Goal: Check status: Check status

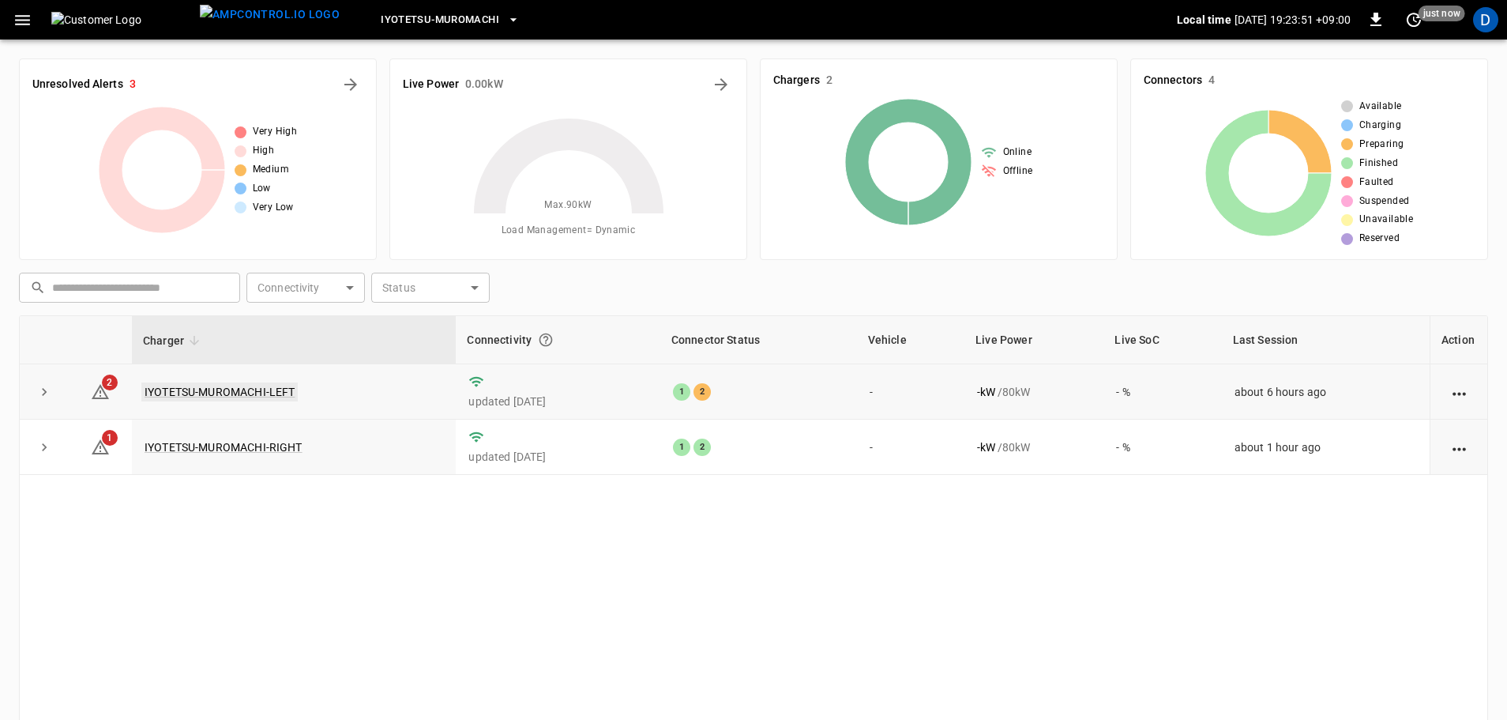
click at [231, 397] on link "IYOTETSU-MUROMACHI-LEFT" at bounding box center [219, 391] width 156 height 19
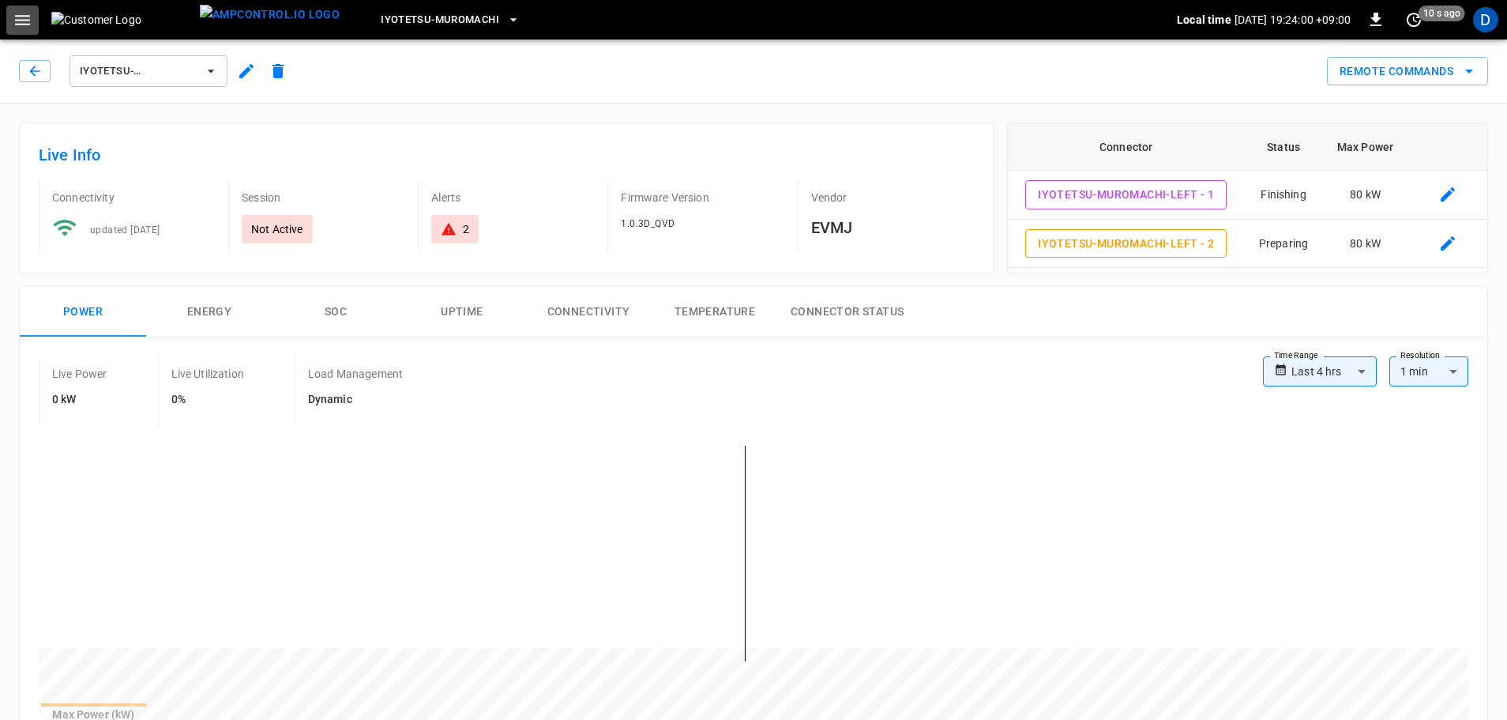
click at [24, 26] on icon "button" at bounding box center [23, 20] width 20 height 20
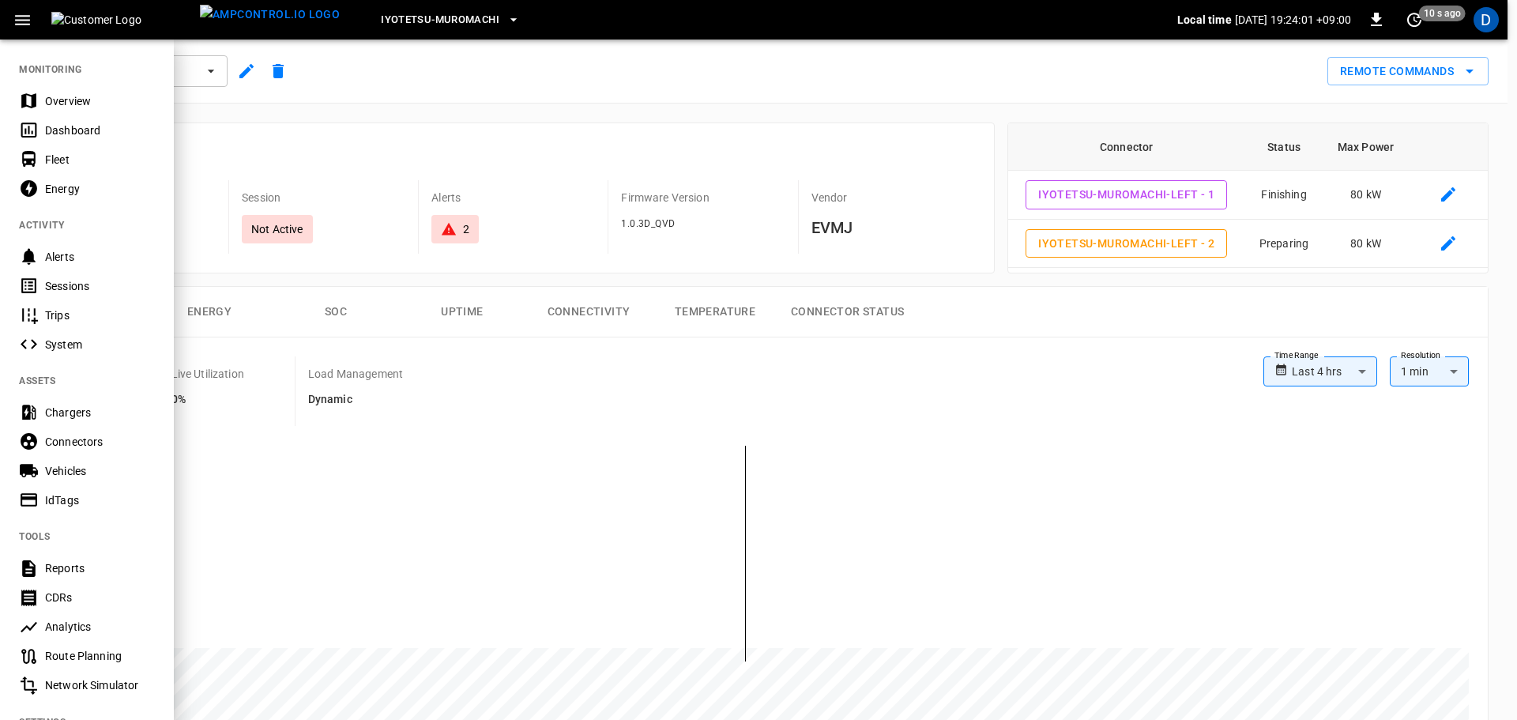
click at [88, 190] on div "Energy" at bounding box center [100, 189] width 110 height 16
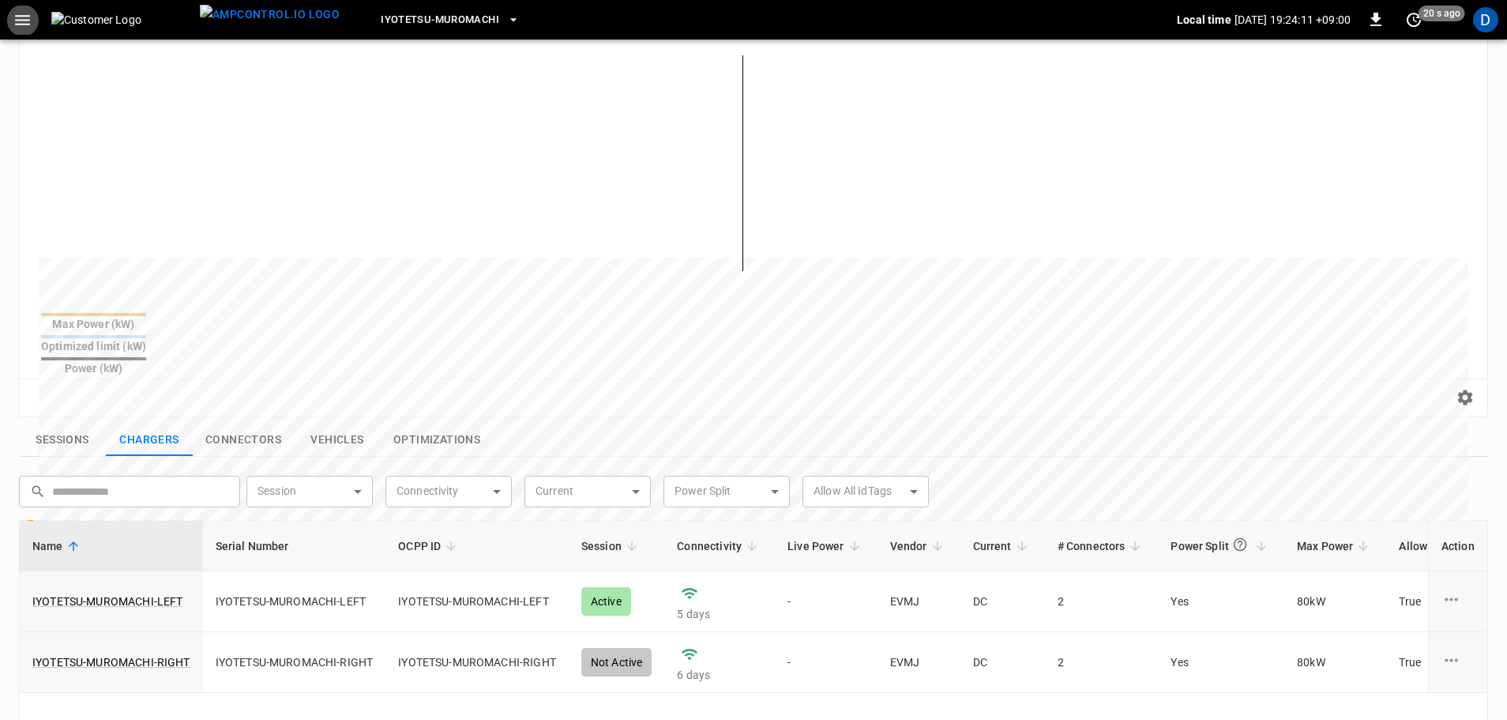
scroll to position [237, 0]
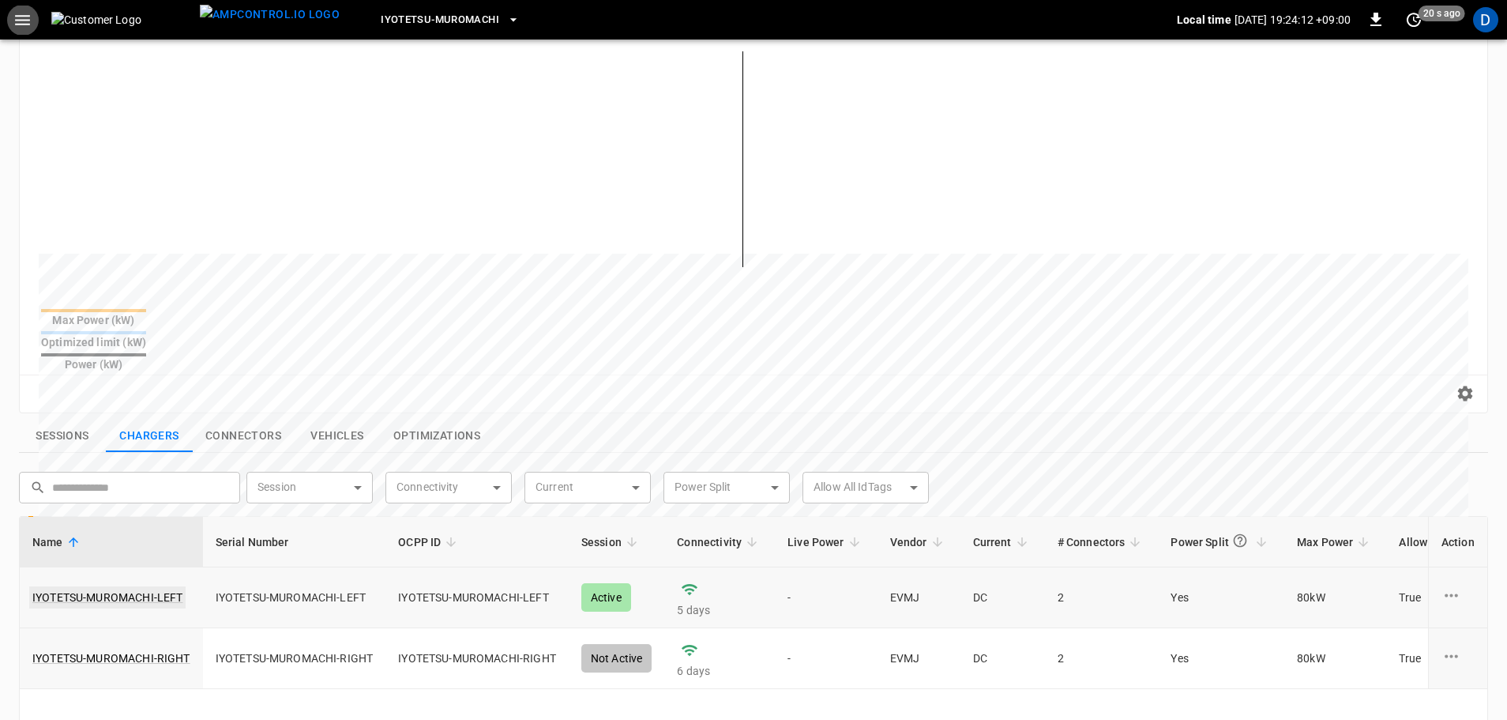
click at [143, 586] on link "IYOTETSU-MUROMACHI-LEFT" at bounding box center [107, 597] width 156 height 22
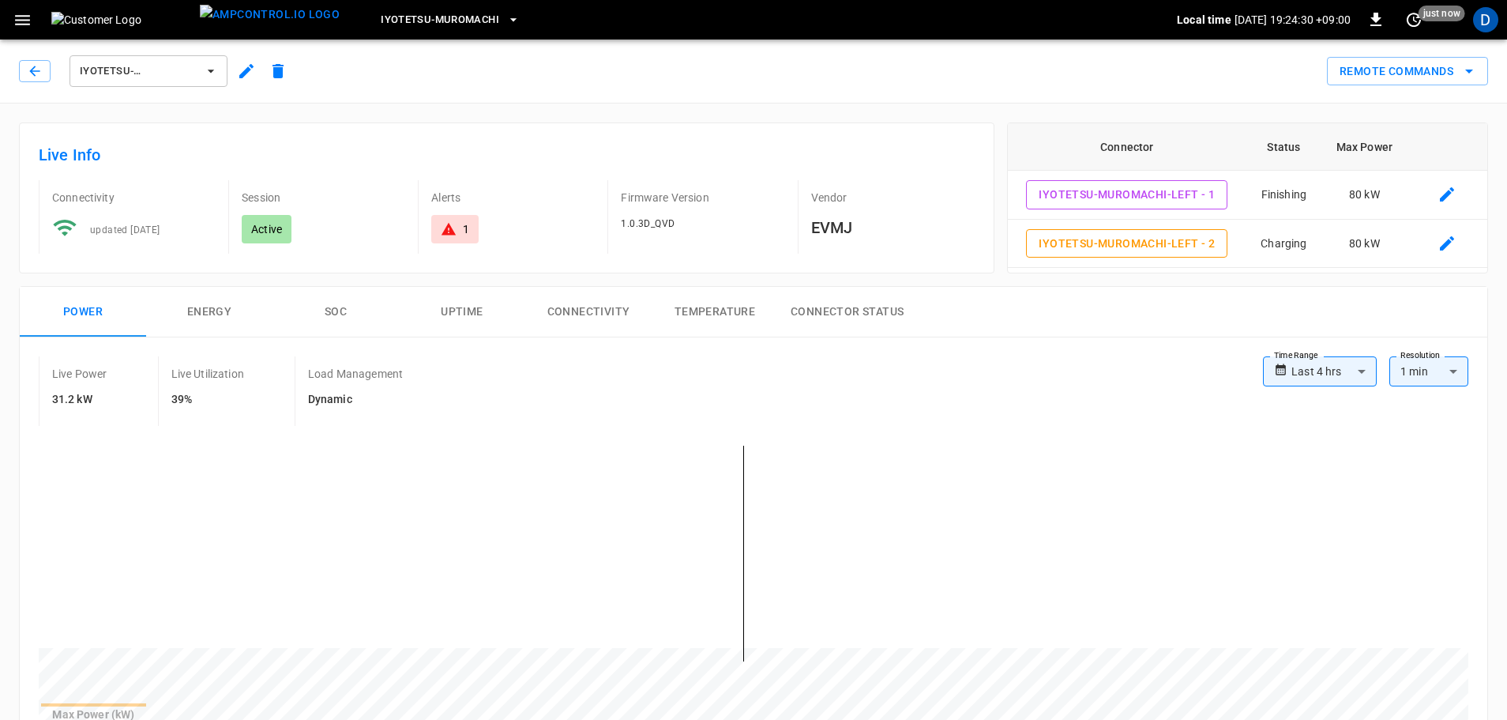
click at [116, 77] on span "IYOTETSU-MUROMACHI-LEFT" at bounding box center [138, 71] width 117 height 18
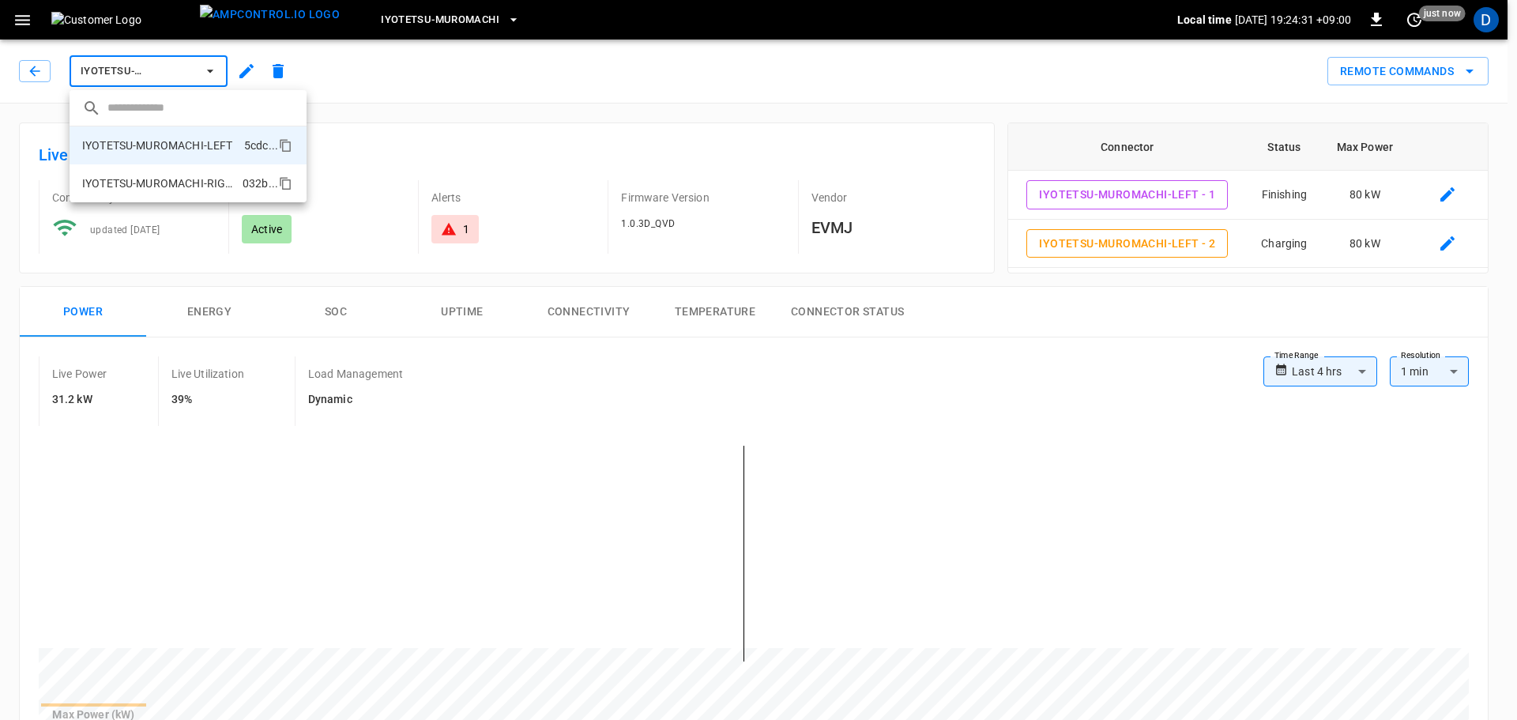
click at [133, 182] on p "IYOTETSU-MUROMACHI-RIGHT" at bounding box center [159, 183] width 154 height 16
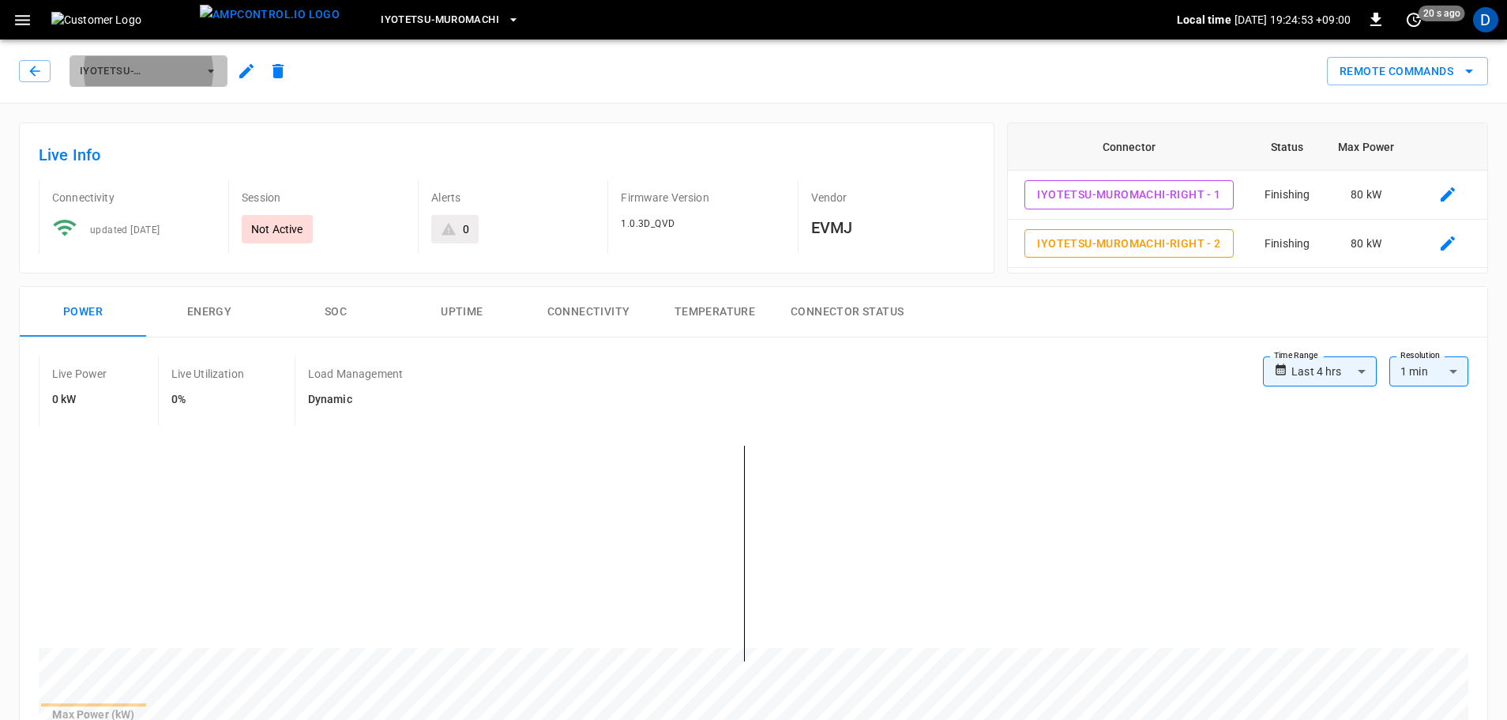
click at [187, 76] on span "IYOTETSU-MUROMACHI-RIGHT" at bounding box center [138, 71] width 117 height 18
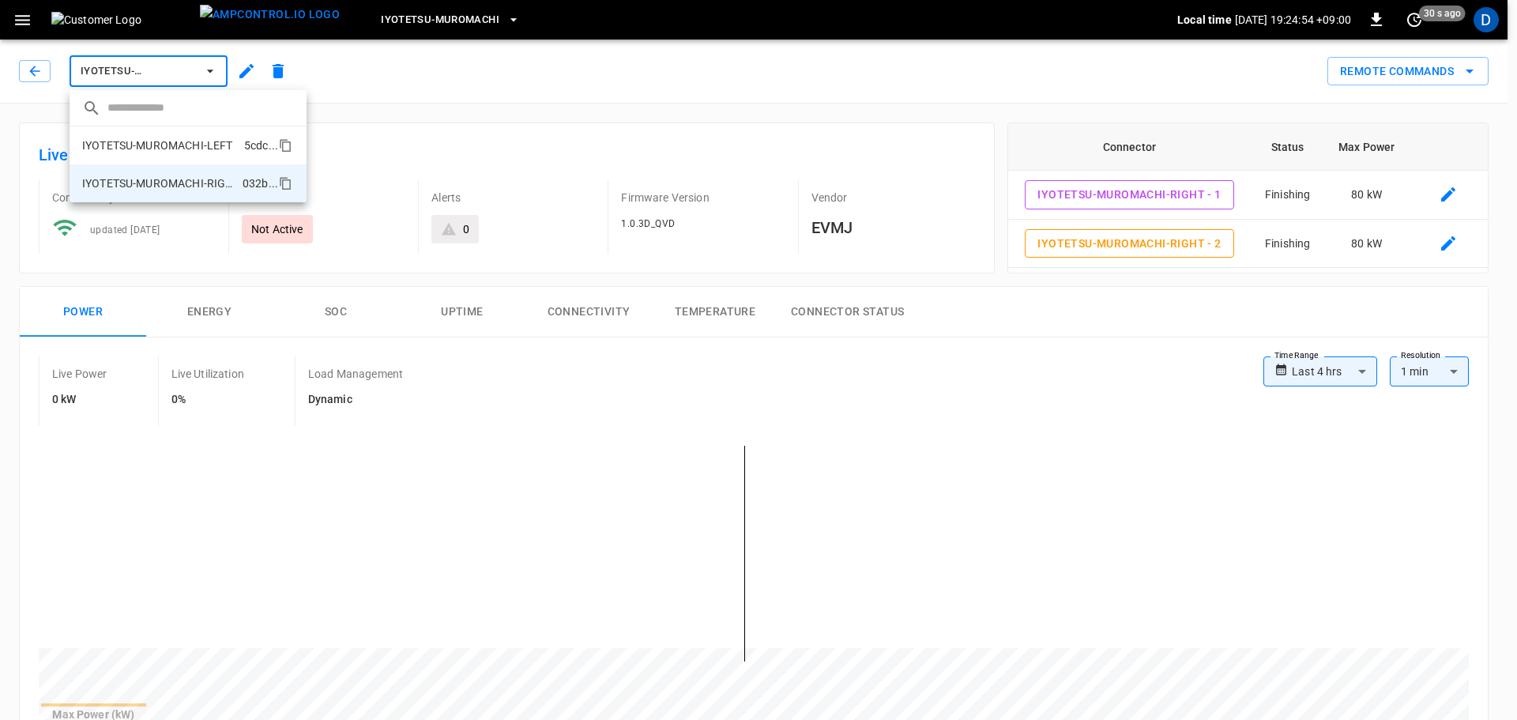
click at [180, 154] on li "IYOTETSU-MUROMACHI-LEFT 5cdc ..." at bounding box center [188, 145] width 237 height 38
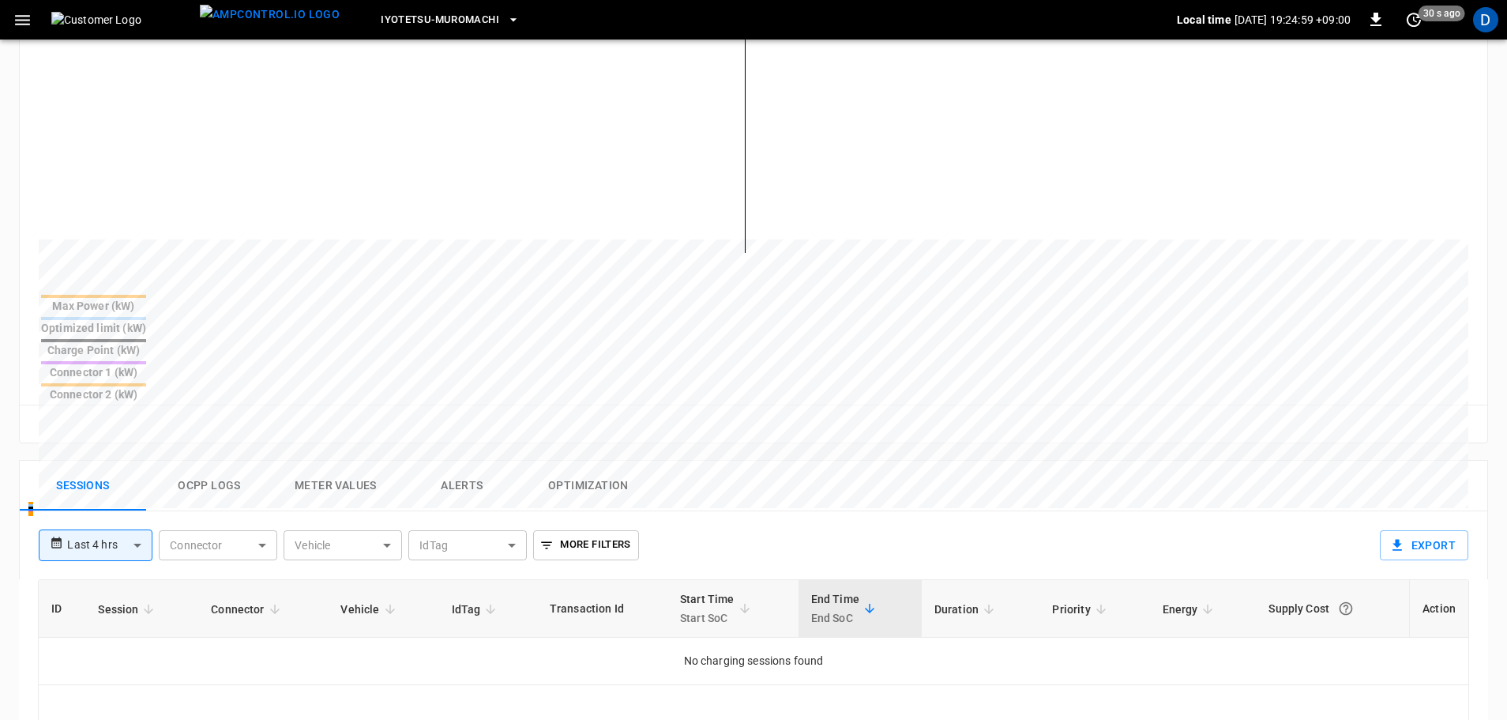
scroll to position [236, 0]
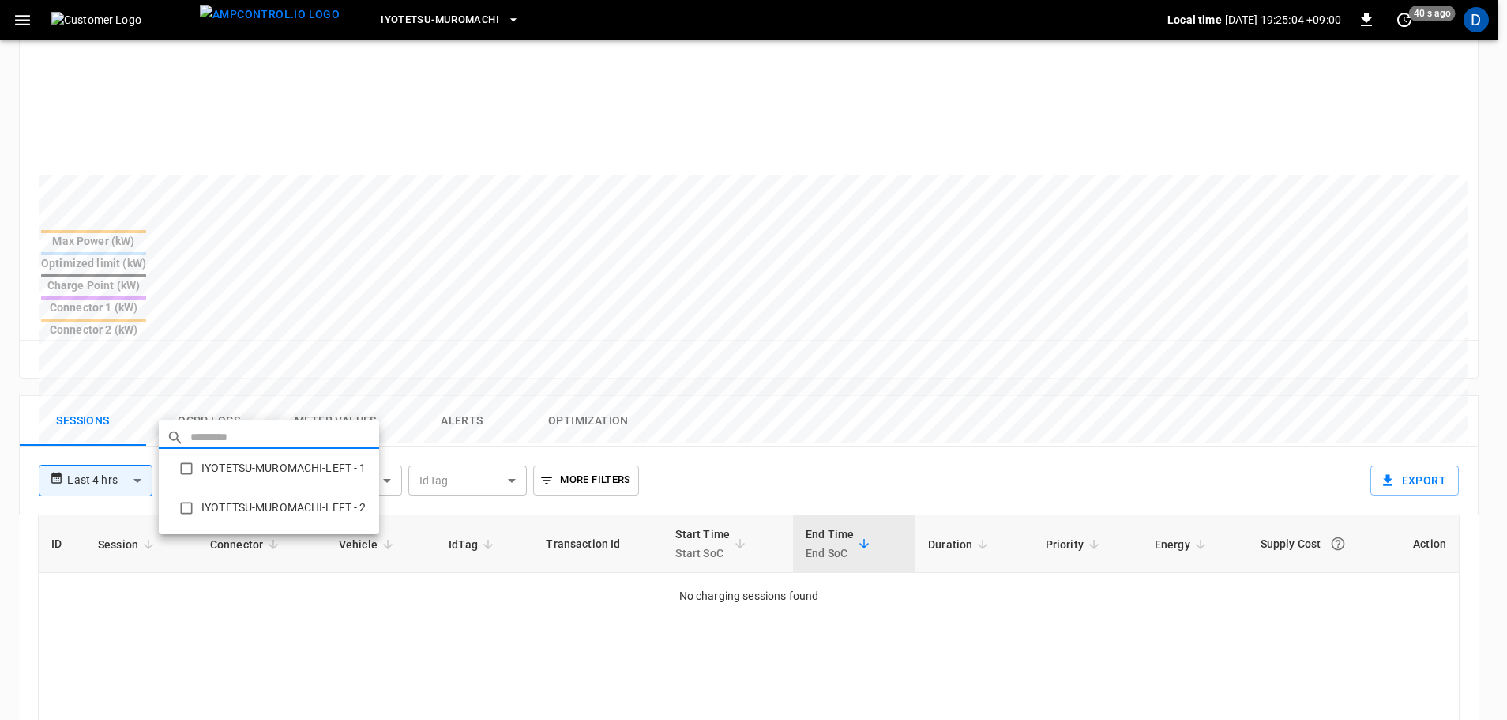
click at [253, 404] on body "**********" at bounding box center [753, 303] width 1507 height 1553
click at [235, 471] on li "IYOTETSU-MUROMACHI-LEFT - 1" at bounding box center [269, 468] width 220 height 39
click at [304, 508] on li "IYOTETSU-MUROMACHI-LEFT - 2" at bounding box center [269, 507] width 220 height 39
type input "**********"
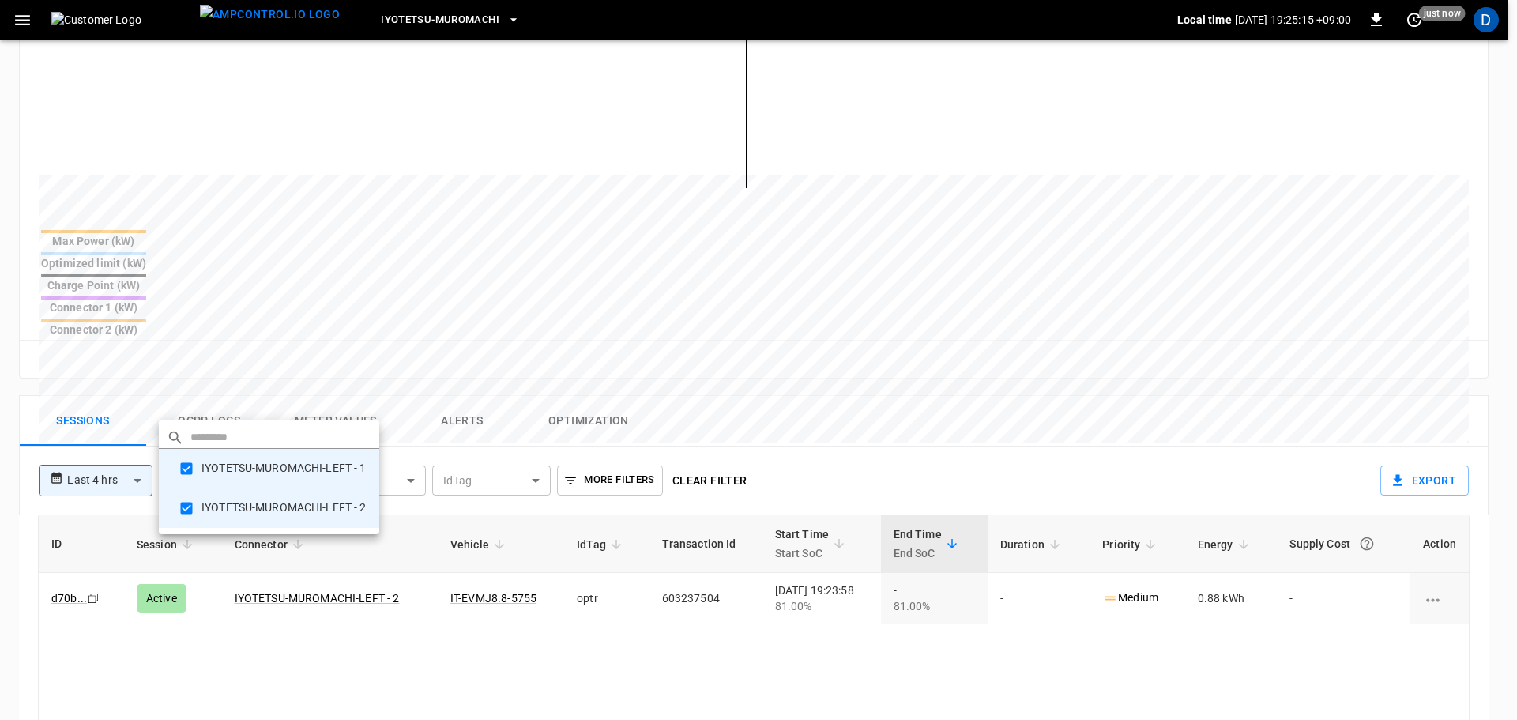
click at [862, 333] on div at bounding box center [758, 360] width 1517 height 720
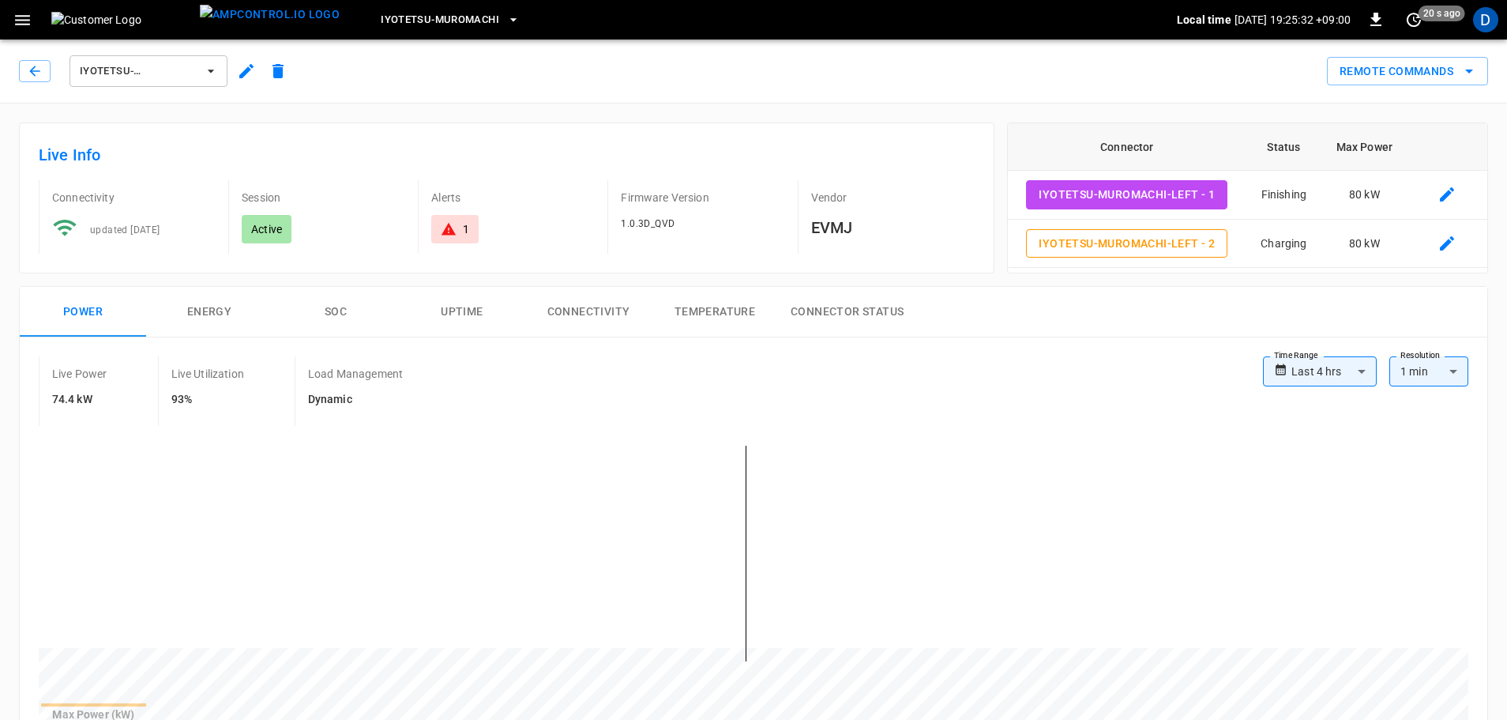
click at [24, 24] on icon "button" at bounding box center [22, 20] width 15 height 10
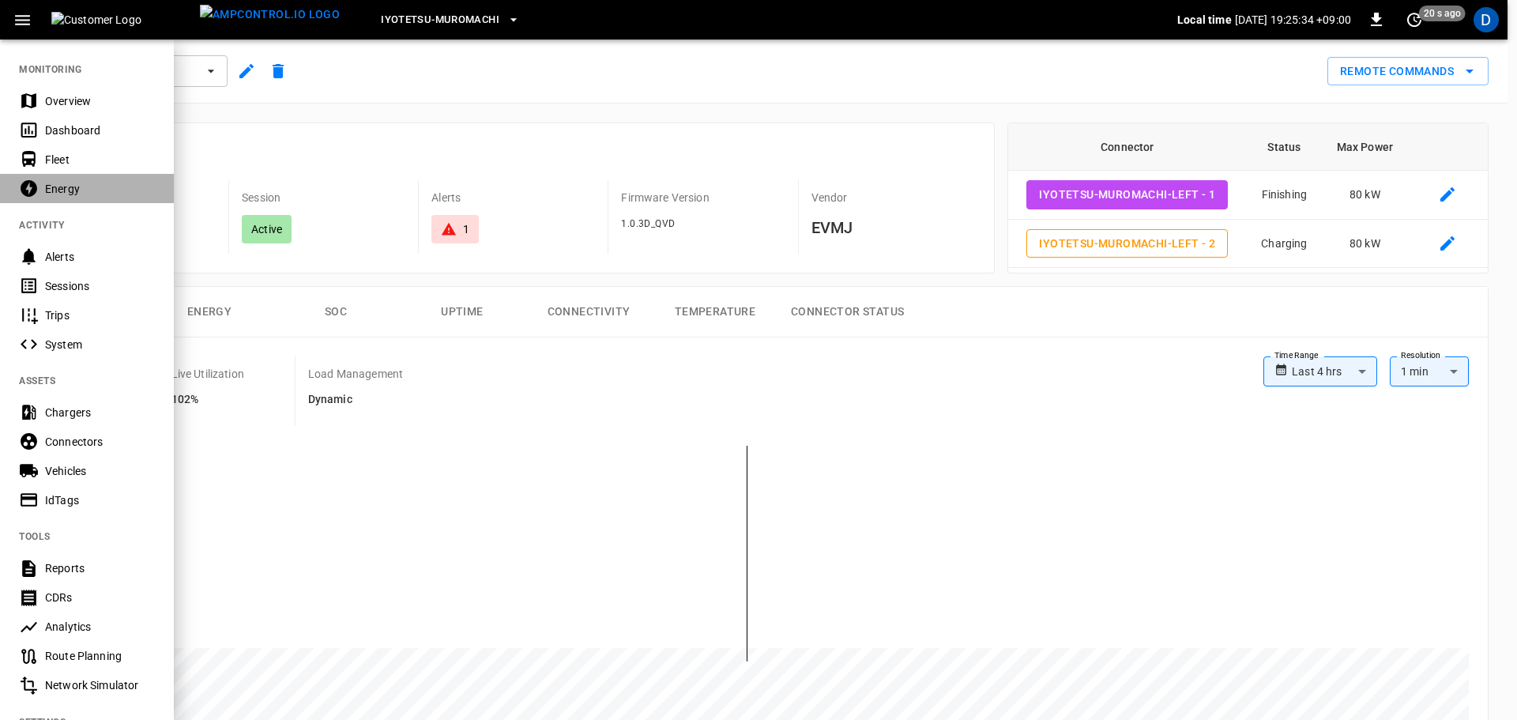
click at [56, 189] on div "Energy" at bounding box center [100, 189] width 110 height 16
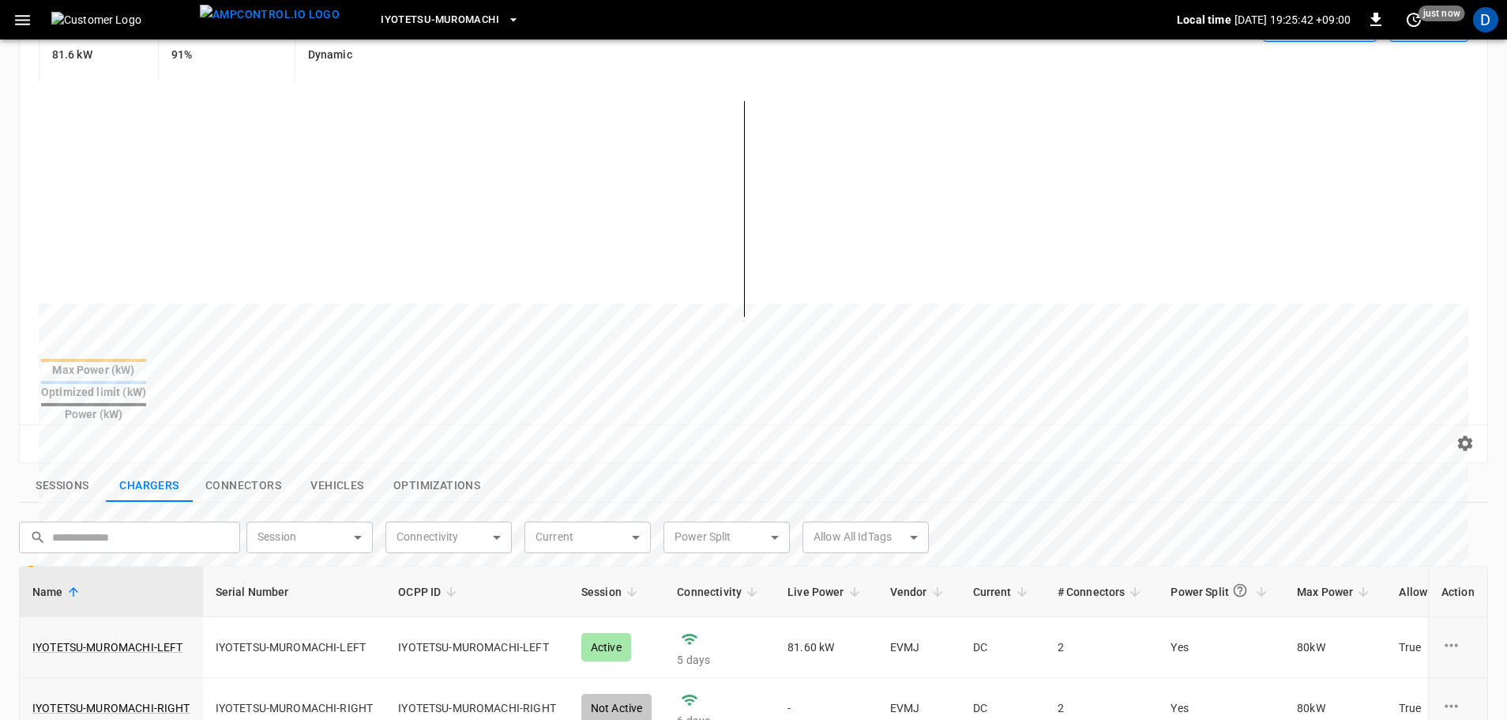
scroll to position [237, 0]
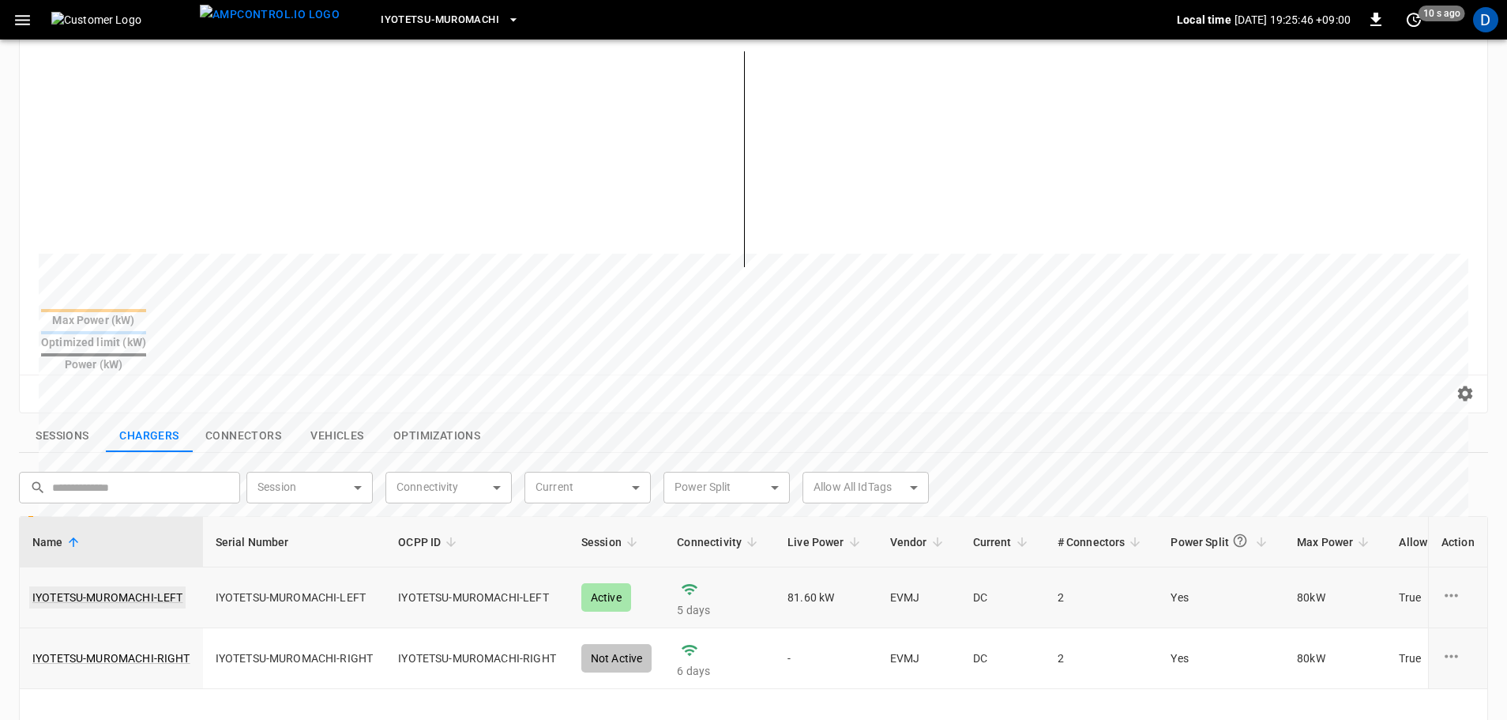
click at [152, 586] on link "IYOTETSU-MUROMACHI-LEFT" at bounding box center [107, 597] width 156 height 22
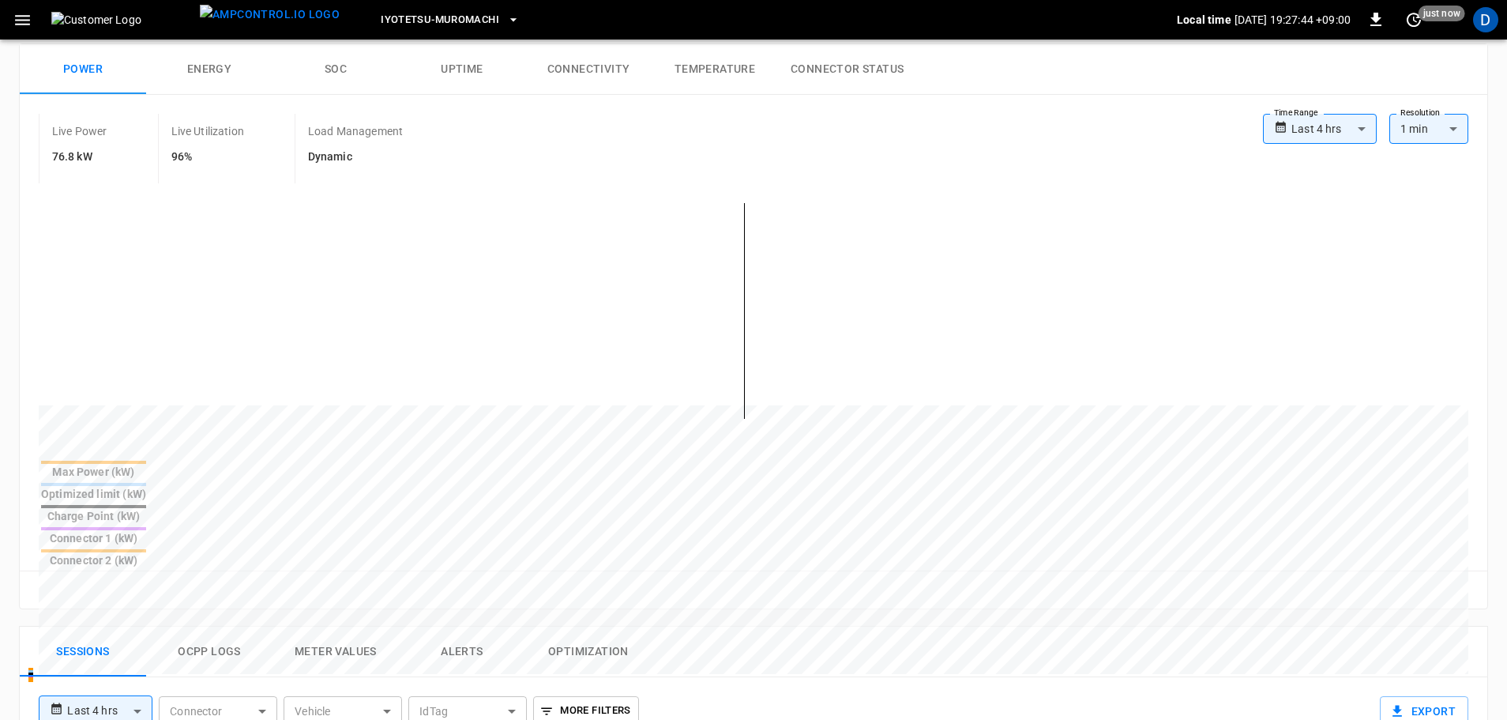
scroll to position [236, 0]
